Goal: Information Seeking & Learning: Learn about a topic

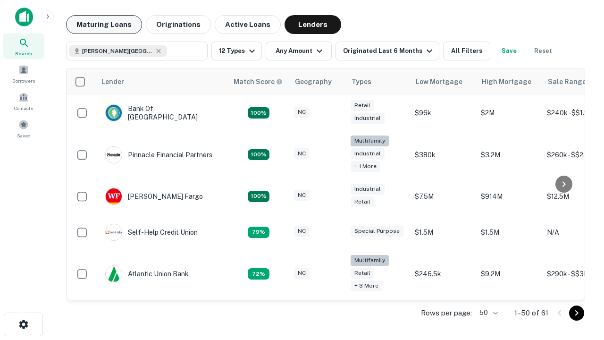
click at [104, 25] on button "Maturing Loans" at bounding box center [104, 24] width 76 height 19
